Goal: Complete application form: Complete application form

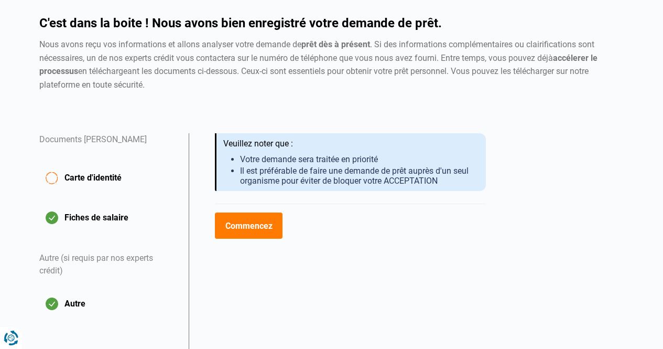
scroll to position [170, 0]
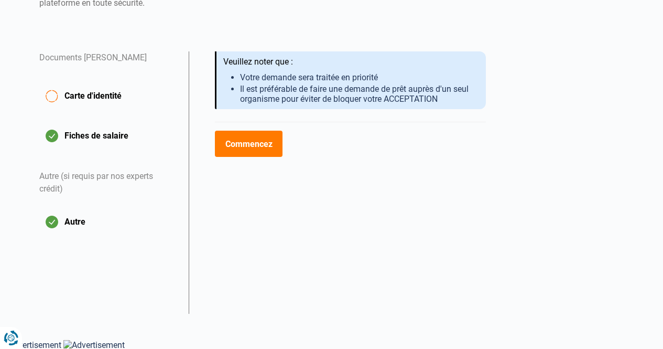
click at [71, 219] on button "Autre" at bounding box center [107, 222] width 137 height 26
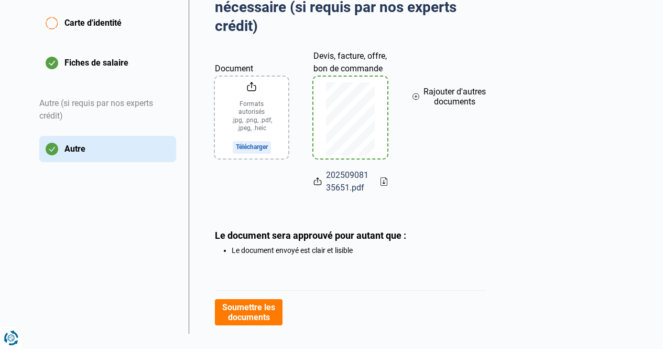
scroll to position [264, 0]
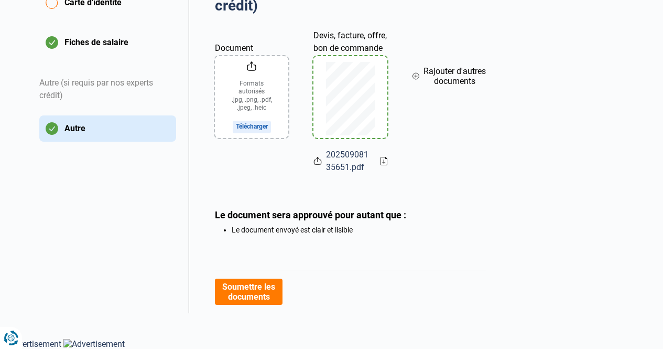
click at [251, 293] on button "Soumettre les documents" at bounding box center [249, 291] width 68 height 26
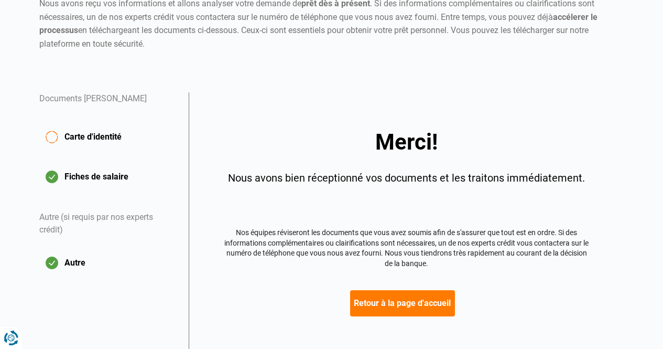
scroll to position [170, 0]
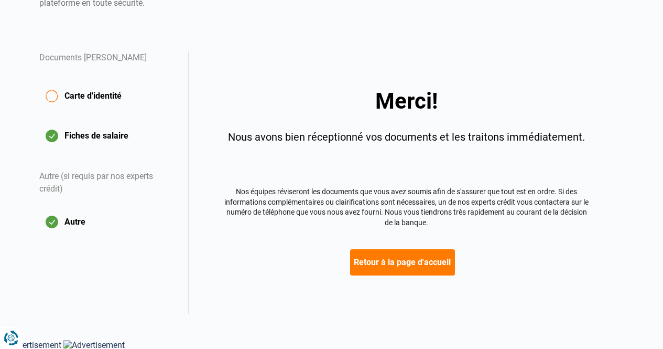
click at [433, 261] on button "Retour à la page d'accueil" at bounding box center [402, 262] width 105 height 26
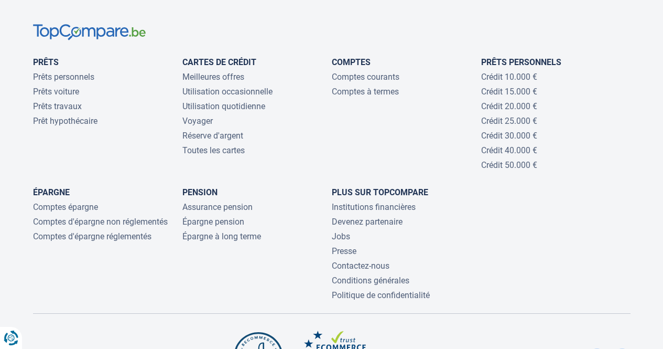
scroll to position [2303, 0]
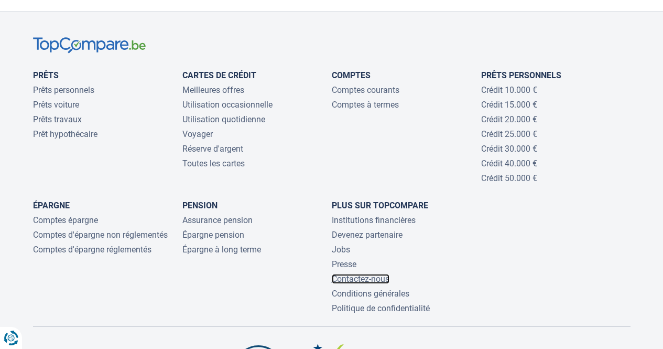
click at [350, 274] on link "Contactez-nous" at bounding box center [361, 279] width 58 height 10
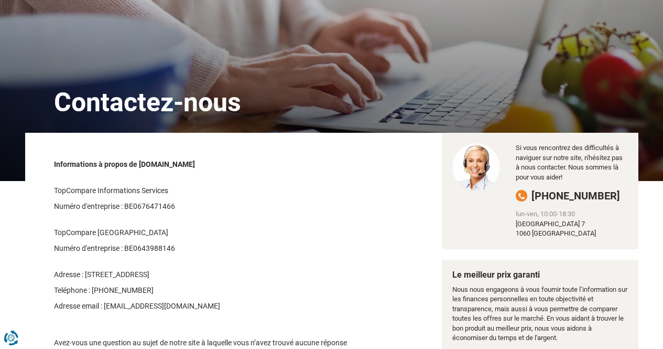
scroll to position [52, 0]
